Goal: Task Accomplishment & Management: Use online tool/utility

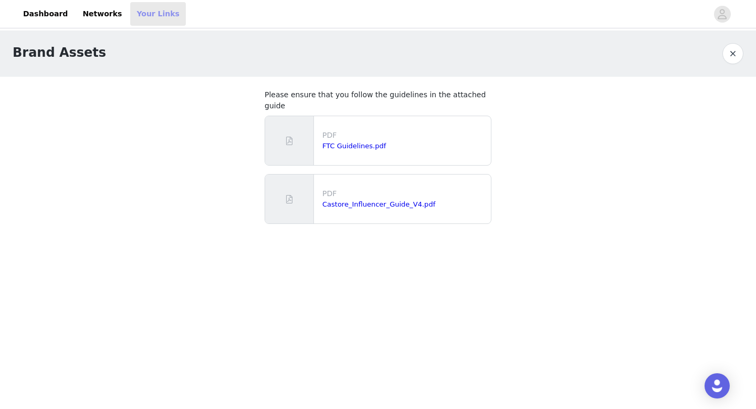
click at [144, 15] on link "Your Links" at bounding box center [158, 14] width 56 height 24
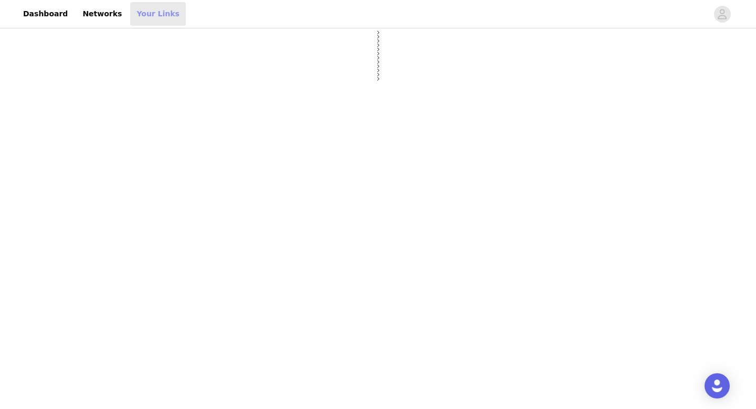
select select "12"
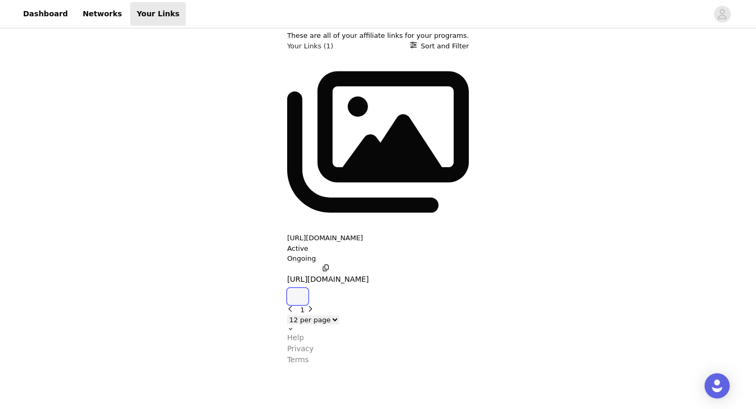
click at [298, 296] on icon "button" at bounding box center [298, 296] width 0 height 0
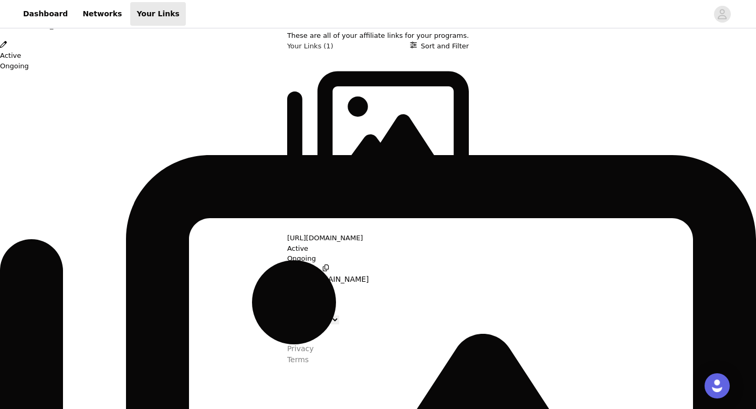
click at [328, 365] on div "Link Details [URL][DOMAIN_NAME] Active Ongoing [URL][DOMAIN_NAME] Copy affiliat…" at bounding box center [378, 365] width 756 height 0
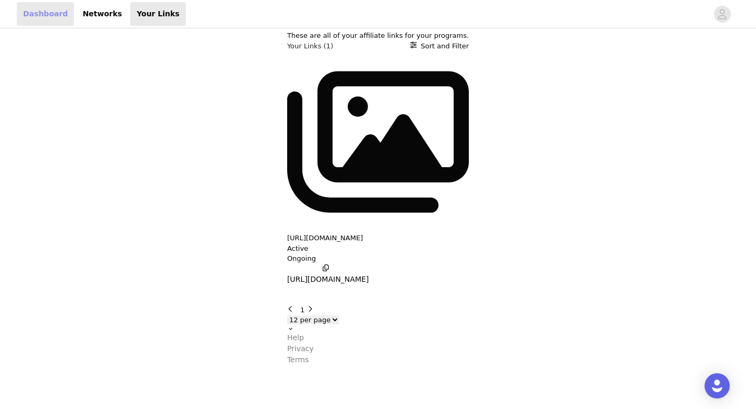
click at [53, 17] on link "Dashboard" at bounding box center [45, 14] width 57 height 24
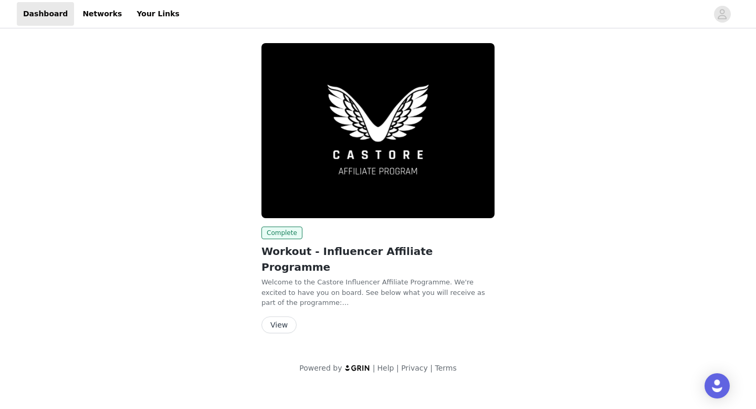
click at [277, 316] on button "View" at bounding box center [279, 324] width 35 height 17
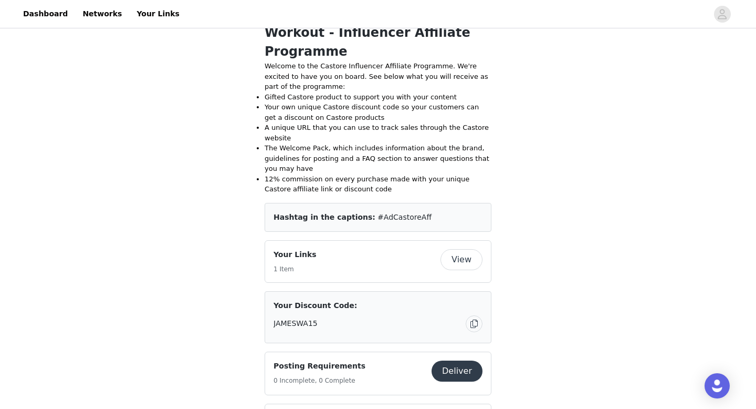
scroll to position [321, 0]
drag, startPoint x: 362, startPoint y: 216, endPoint x: 414, endPoint y: 219, distance: 51.5
click at [414, 219] on div "Hashtag in the captions: #AdCastoreAff" at bounding box center [378, 216] width 209 height 11
click at [535, 242] on div "Save Proposal as PDF Back Complete Workout - Influencer Affiliate Programme Wel…" at bounding box center [378, 317] width 756 height 1217
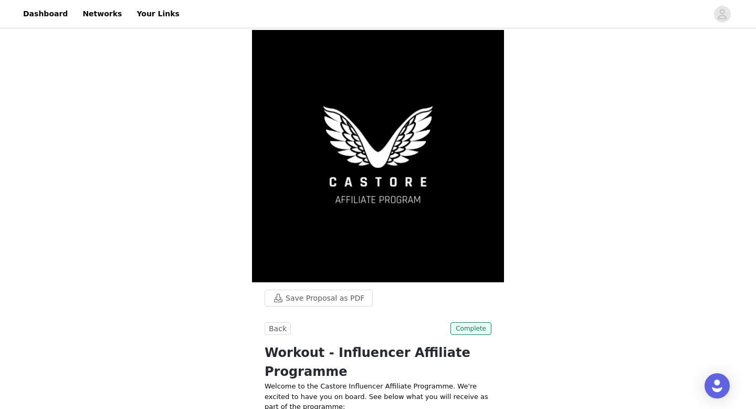
scroll to position [0, 0]
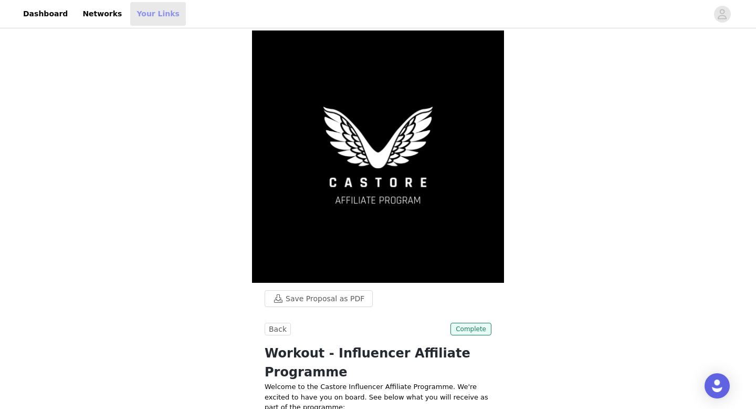
click at [146, 14] on link "Your Links" at bounding box center [158, 14] width 56 height 24
select select "12"
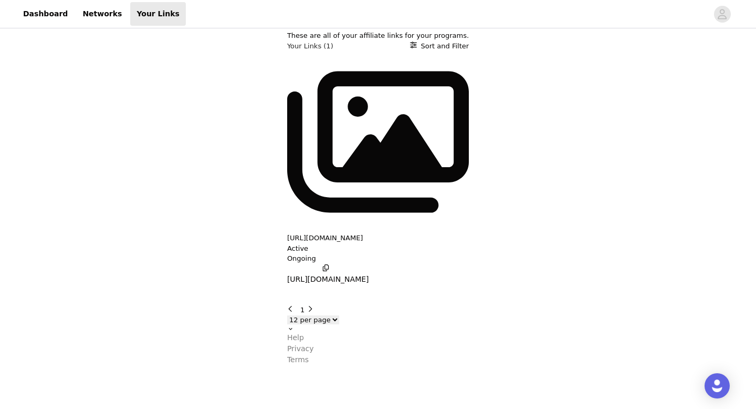
click at [293, 265] on body "Dashboard Networks Your Links These are all of your affiliate links for your pr…" at bounding box center [378, 204] width 756 height 409
